Goal: Complete application form

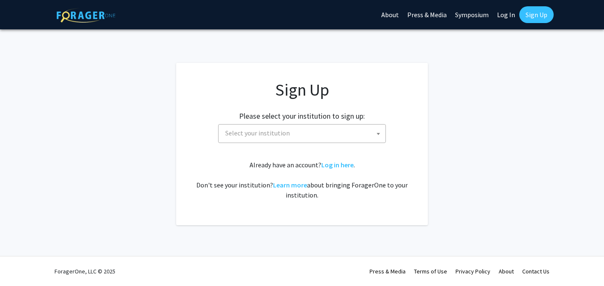
click at [306, 134] on span "Select your institution" at bounding box center [304, 133] width 164 height 17
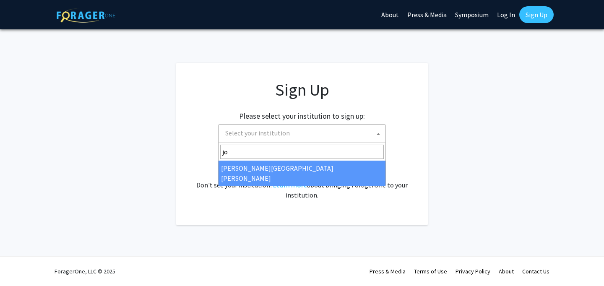
type input "jo"
select select "1"
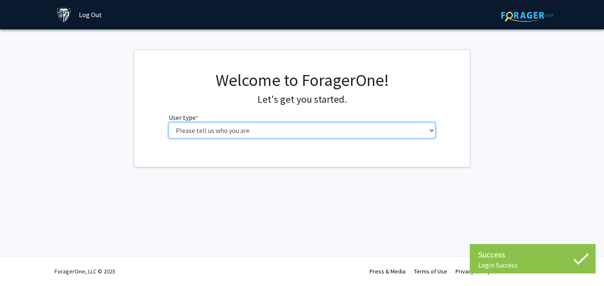
click at [304, 136] on select "Please tell us who you are Undergraduate Student Master's Student Doctoral Cand…" at bounding box center [302, 131] width 267 height 16
select select "2: masters"
click at [169, 123] on select "Please tell us who you are Undergraduate Student Master's Student Doctoral Cand…" at bounding box center [302, 131] width 267 height 16
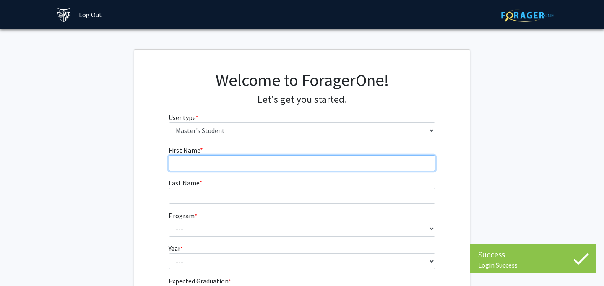
click at [274, 163] on input "First Name * required" at bounding box center [302, 163] width 267 height 16
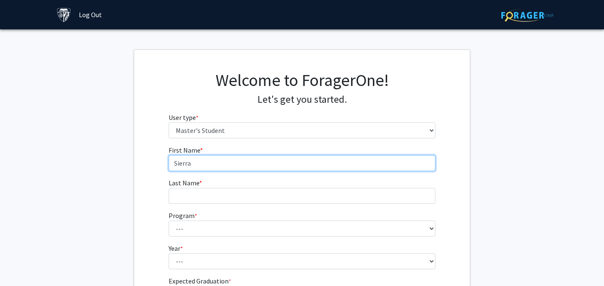
type input "Sierra"
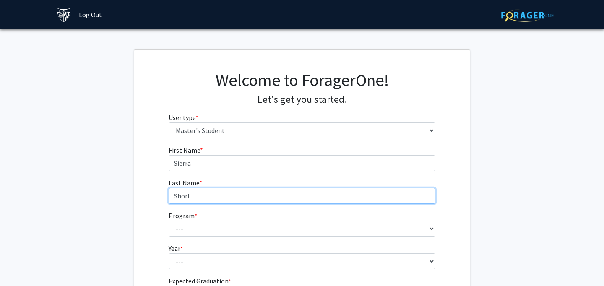
type input "Short"
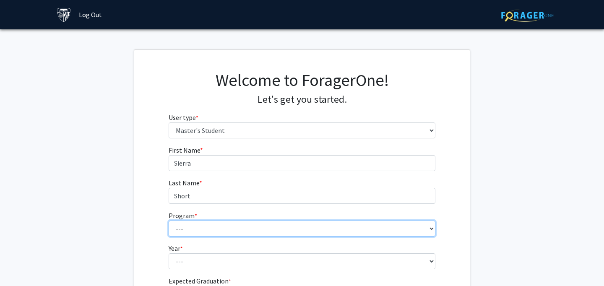
click at [195, 223] on select "--- Anatomy Education Applied and Computational Mathematics Applied Biomedical …" at bounding box center [302, 229] width 267 height 16
select select "100: 85"
click at [169, 221] on select "--- Anatomy Education Applied and Computational Mathematics Applied Biomedical …" at bounding box center [302, 229] width 267 height 16
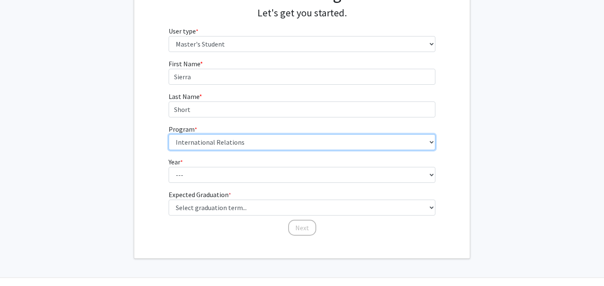
scroll to position [102, 0]
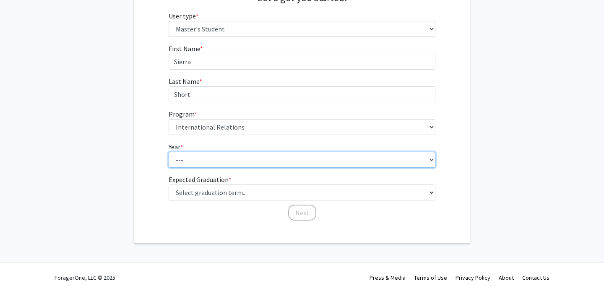
click at [190, 160] on select "--- First Year Second Year" at bounding box center [302, 160] width 267 height 16
select select "1: first_year"
click at [169, 152] on select "--- First Year Second Year" at bounding box center [302, 160] width 267 height 16
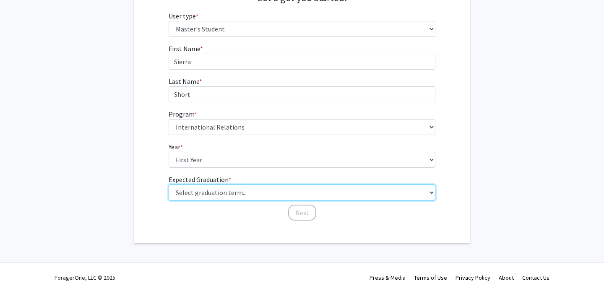
click at [203, 196] on select "Select graduation term... Spring 2025 Summer 2025 Fall 2025 Winter 2025 Spring …" at bounding box center [302, 193] width 267 height 16
select select "9: spring_2027"
click at [169, 185] on select "Select graduation term... Spring 2025 Summer 2025 Fall 2025 Winter 2025 Spring …" at bounding box center [302, 193] width 267 height 16
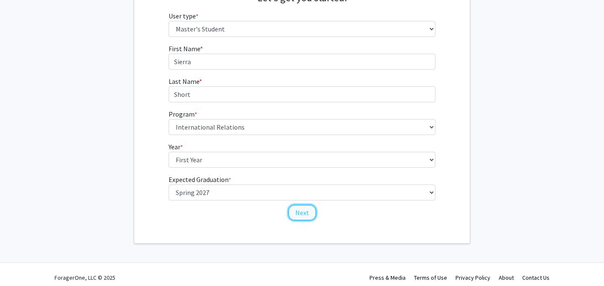
click at [305, 208] on button "Next" at bounding box center [302, 213] width 28 height 16
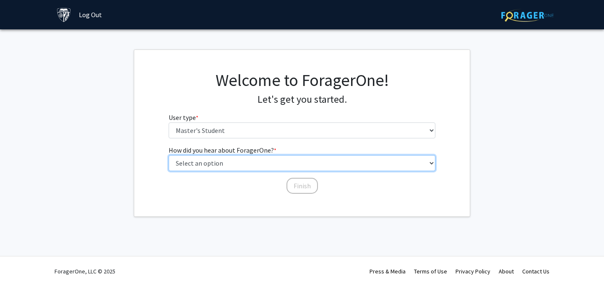
click at [237, 160] on select "Select an option Peer/student recommendation Faculty/staff recommendation Unive…" at bounding box center [302, 163] width 267 height 16
select select "3: university_website"
click at [169, 155] on select "Select an option Peer/student recommendation Faculty/staff recommendation Unive…" at bounding box center [302, 163] width 267 height 16
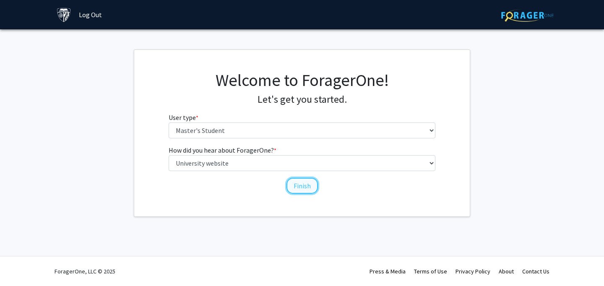
click at [296, 184] on button "Finish" at bounding box center [302, 186] width 31 height 16
